Goal: Complete application form

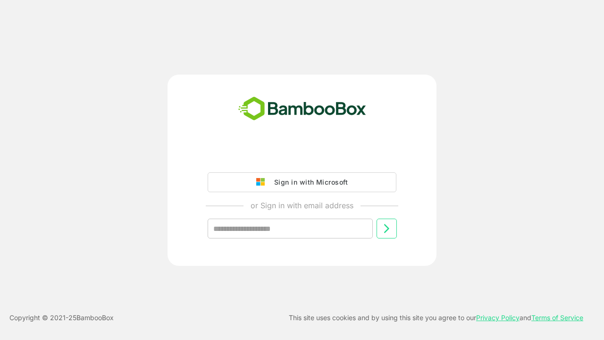
type input "**********"
click at [387, 229] on icon at bounding box center [386, 228] width 11 height 11
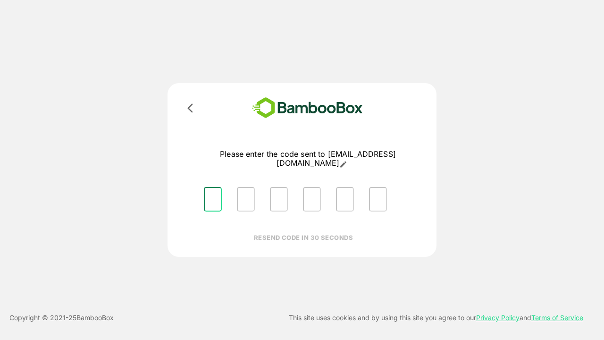
type input "*"
